Goal: Transaction & Acquisition: Download file/media

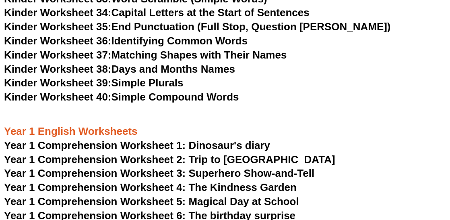
scroll to position [782, 0]
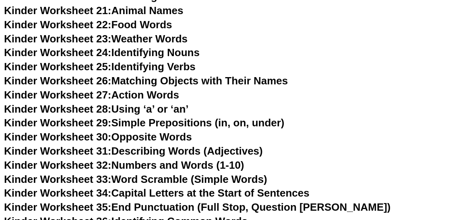
scroll to position [725, 0]
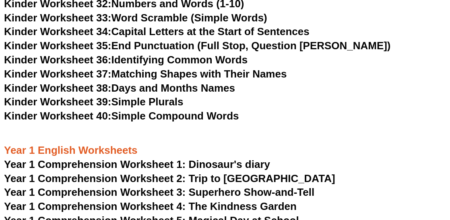
click at [207, 163] on span "Year 1 Comprehension Worksheet 1: Dinosaur's diary" at bounding box center [137, 164] width 266 height 12
